Goal: Task Accomplishment & Management: Manage account settings

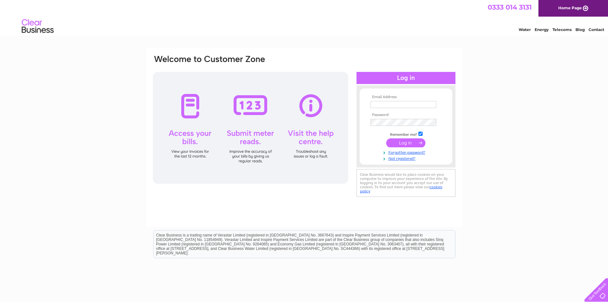
type input "info@xlresins.co.uk"
click at [407, 142] on input "submit" at bounding box center [405, 142] width 39 height 9
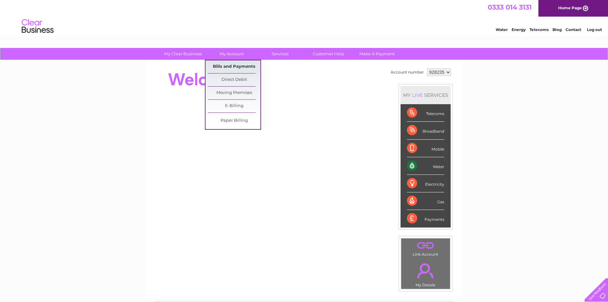
click at [237, 65] on link "Bills and Payments" at bounding box center [234, 66] width 53 height 13
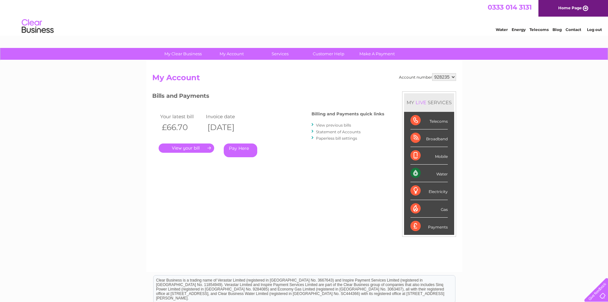
click at [188, 149] on link "." at bounding box center [187, 147] width 56 height 9
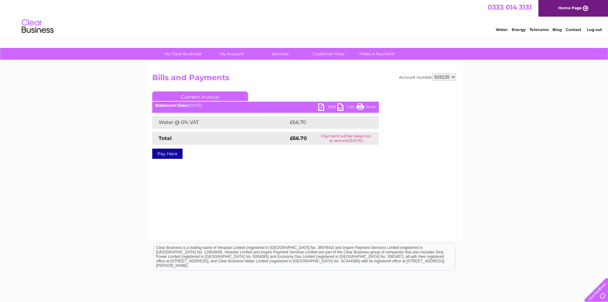
click at [330, 106] on link "PDF" at bounding box center [327, 107] width 19 height 9
